Goal: Communication & Community: Answer question/provide support

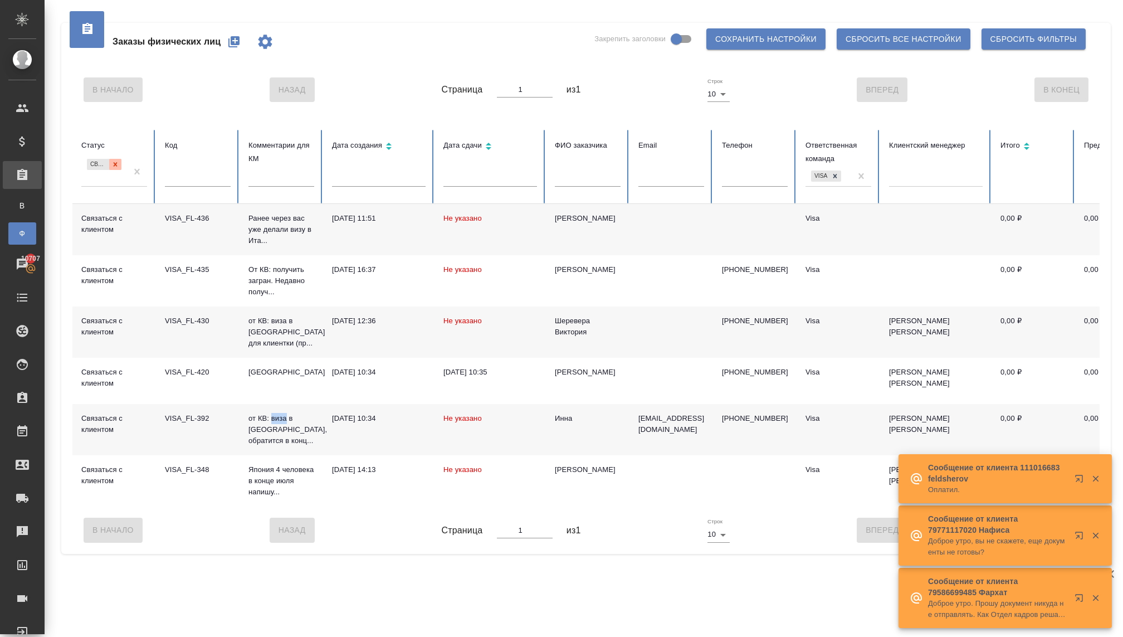
click at [113, 161] on icon at bounding box center [115, 164] width 8 height 8
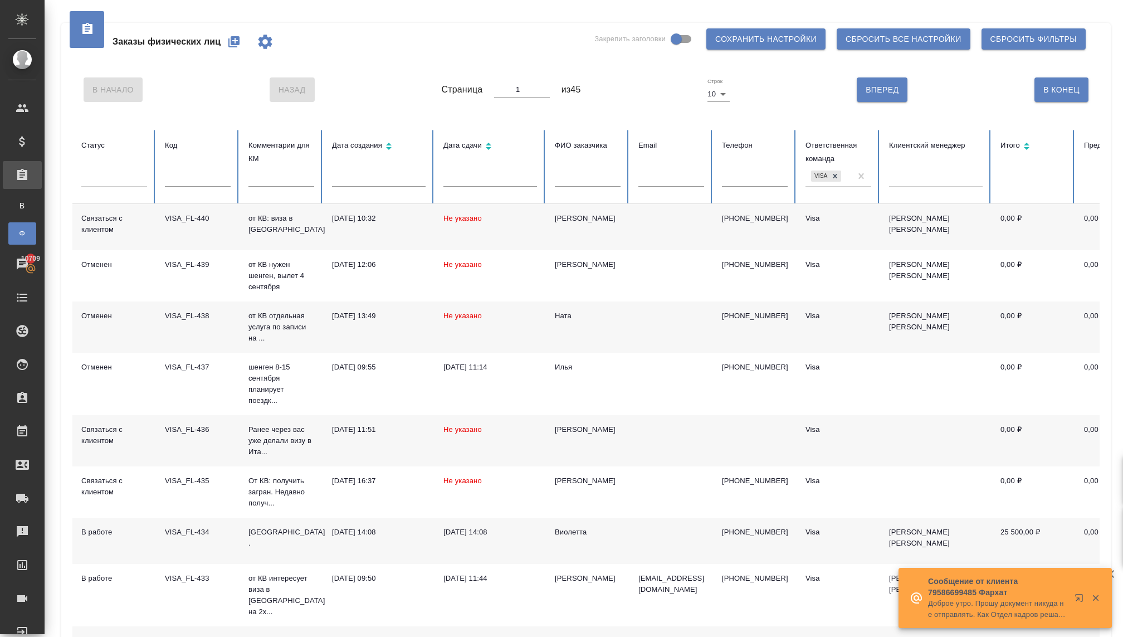
click at [270, 226] on p "от КВ: виза в [GEOGRAPHIC_DATA]" at bounding box center [281, 224] width 66 height 22
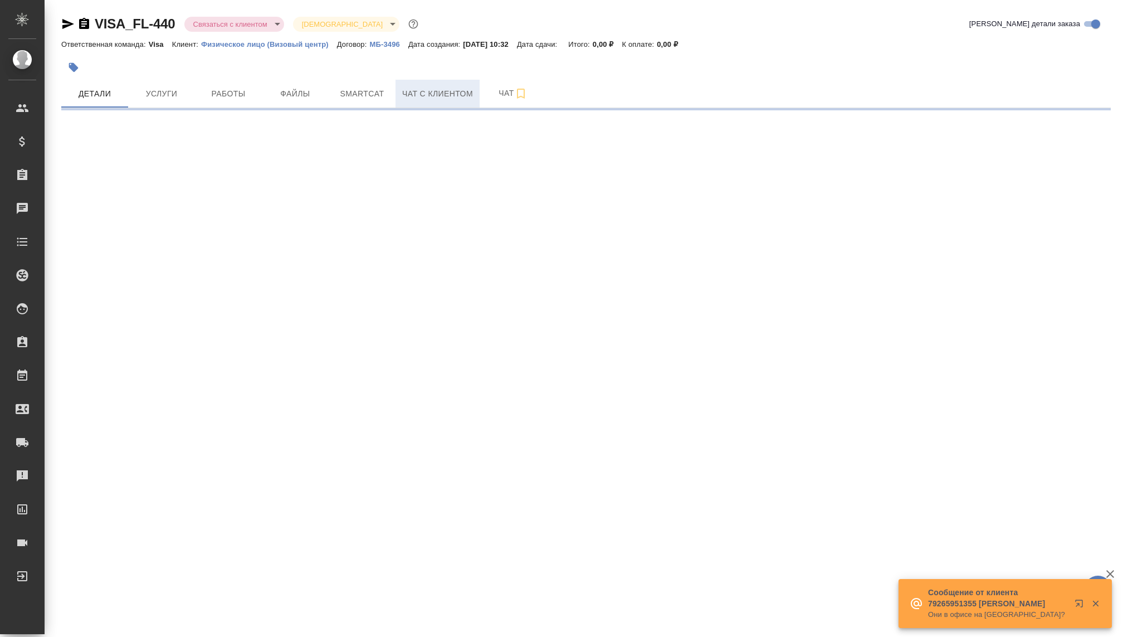
click at [438, 95] on span "Чат с клиентом" at bounding box center [437, 94] width 71 height 14
select select "RU"
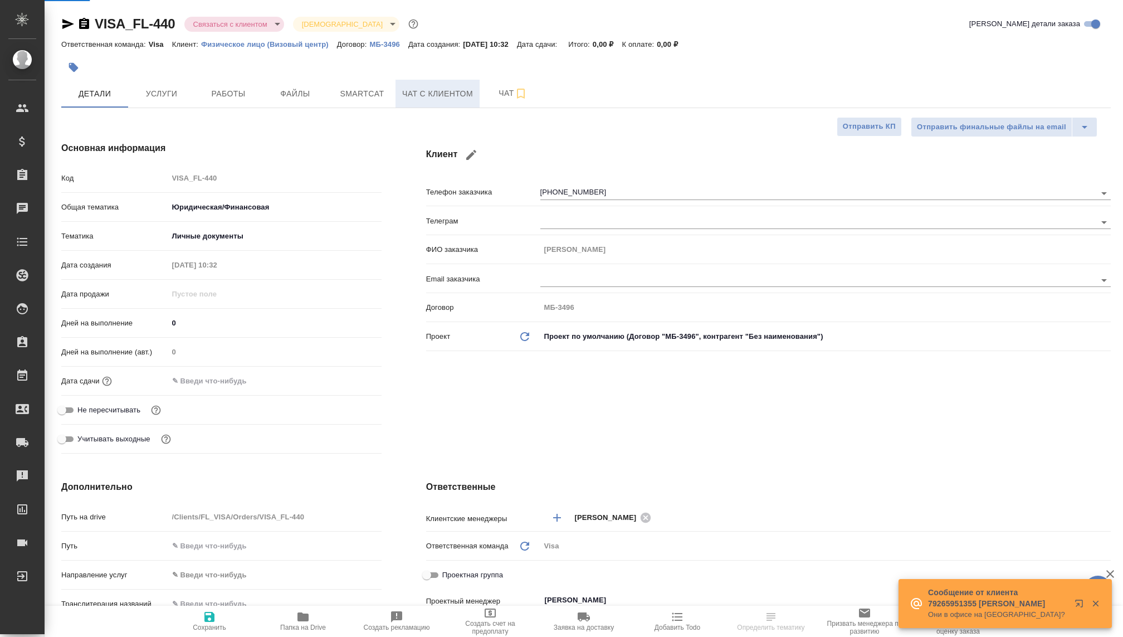
type textarea "x"
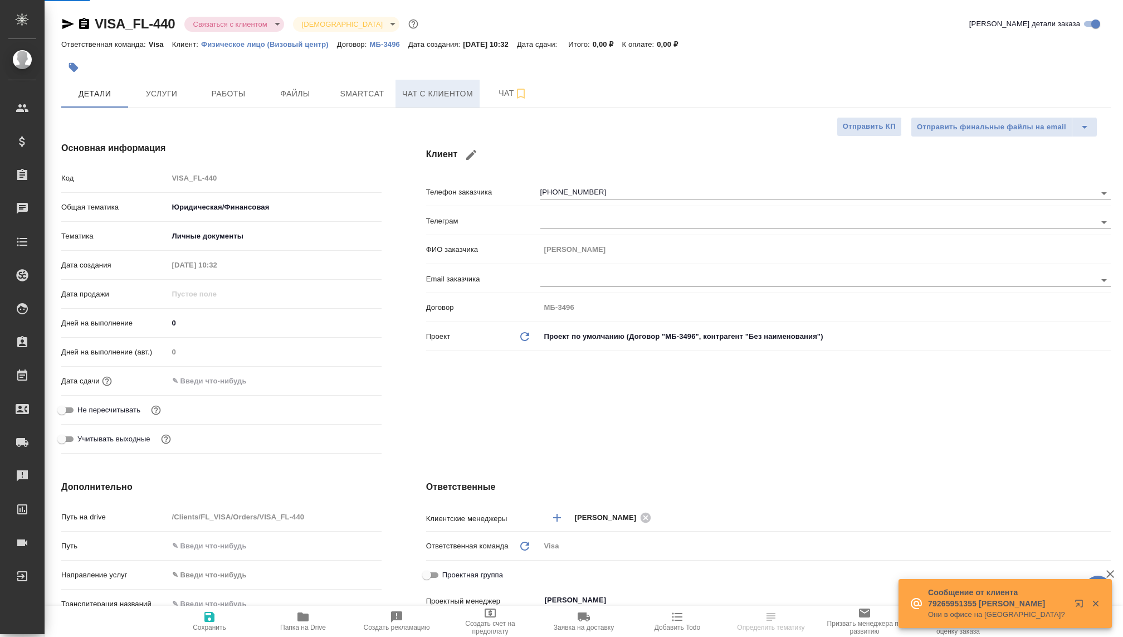
type textarea "x"
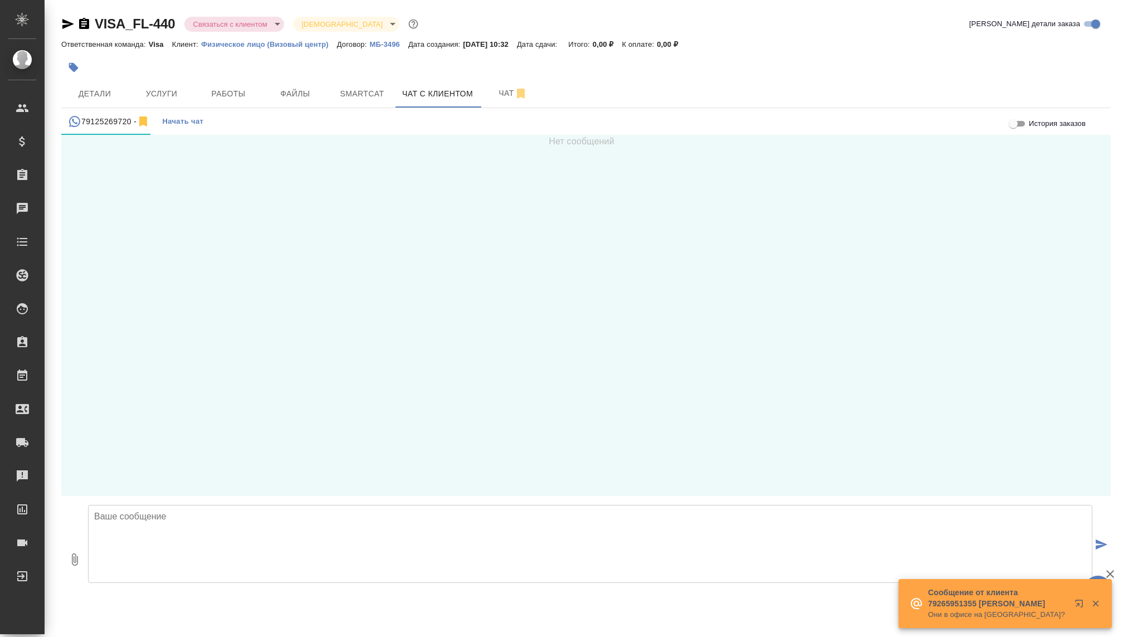
click at [181, 531] on textarea at bounding box center [590, 544] width 1004 height 78
type textarea "Н"
paste textarea "Добрый день, Имя! Меня зовут Екатерина, Ваш визовый менеджер! Вы оставляли заяв…"
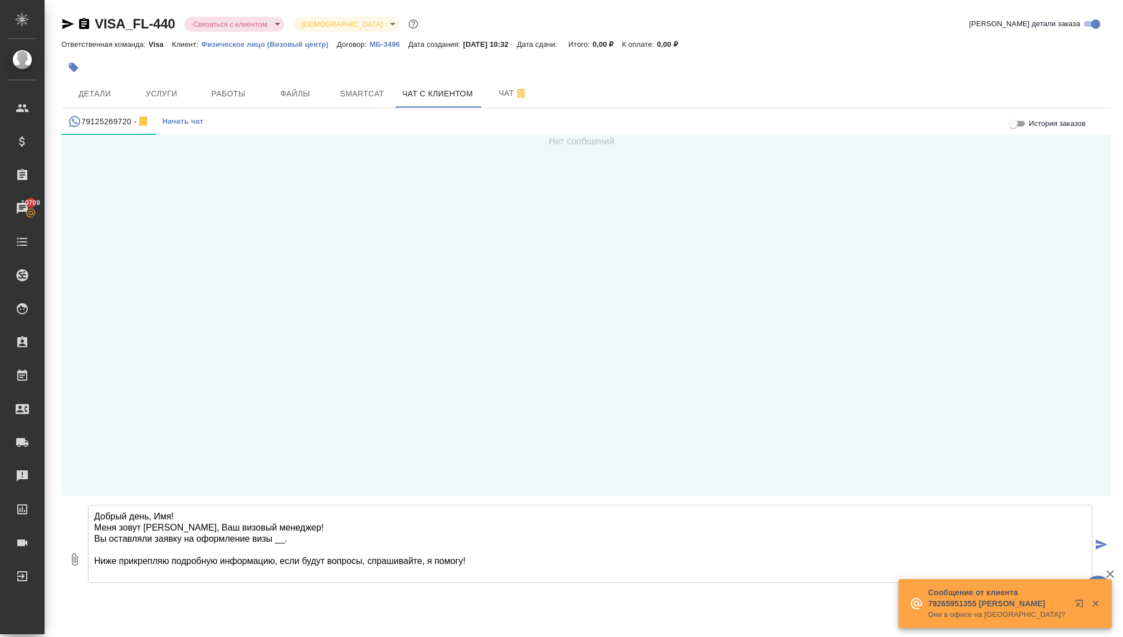
click at [167, 514] on textarea "Добрый день, Имя! Меня зовут Екатерина, Ваш визовый менеджер! Вы оставляли заяв…" at bounding box center [590, 544] width 1004 height 78
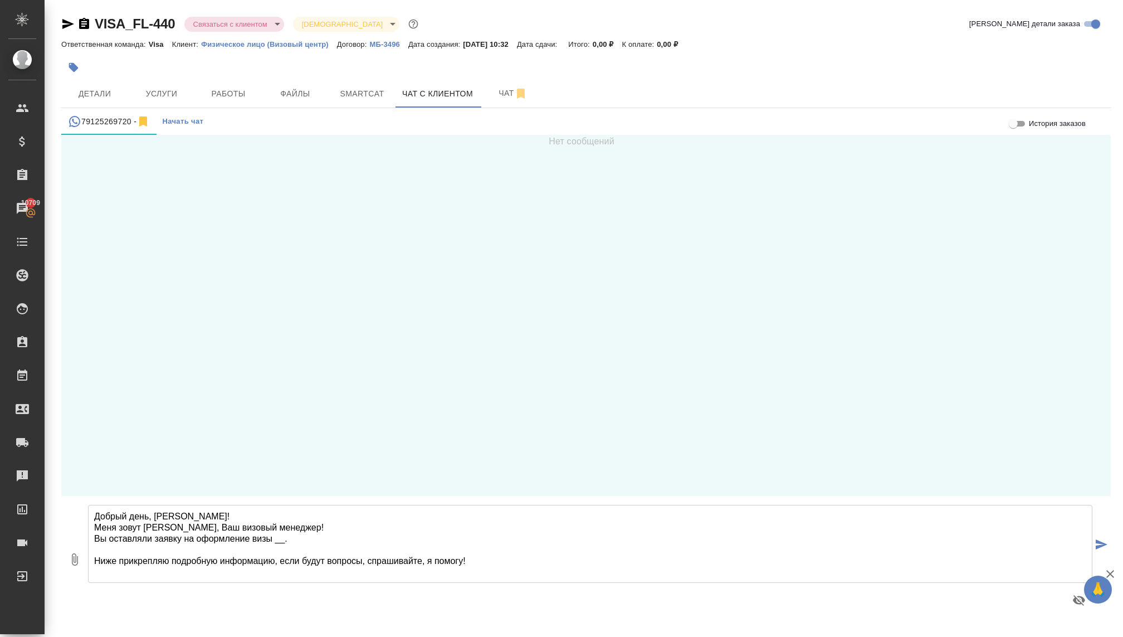
click at [282, 542] on textarea "Добрый день, Наталья! Меня зовут Екатерина, Ваш визовый менеджер! Вы оставляли …" at bounding box center [590, 544] width 1004 height 78
type textarea "Добрый день, Наталья! Меня зовут Екатерина, Ваш визовый менеджер! Вы оставляли …"
